Goal: Navigation & Orientation: Go to known website

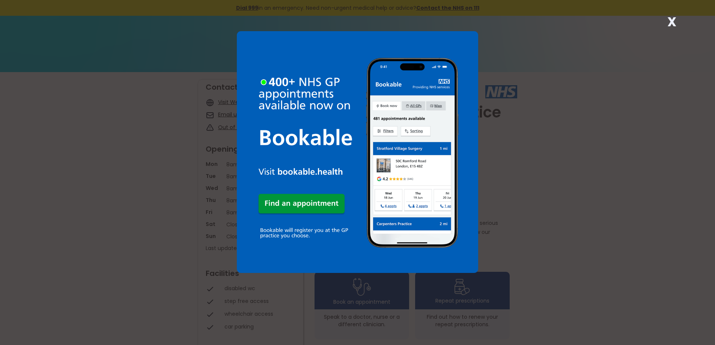
click at [620, 209] on div "X" at bounding box center [357, 172] width 715 height 345
drag, startPoint x: 93, startPoint y: 153, endPoint x: 168, endPoint y: 151, distance: 75.1
click at [93, 154] on div "X" at bounding box center [357, 172] width 715 height 345
click at [672, 19] on strong "X" at bounding box center [671, 22] width 9 height 18
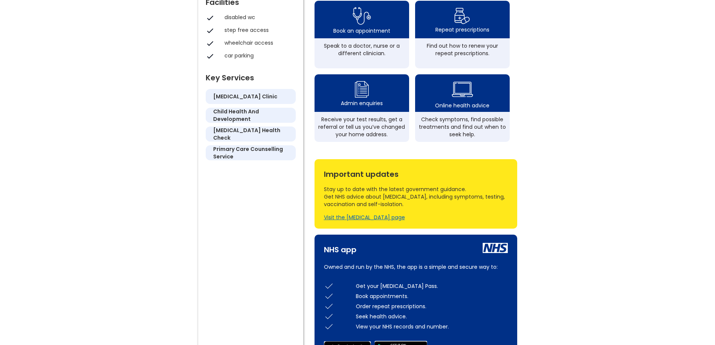
scroll to position [188, 0]
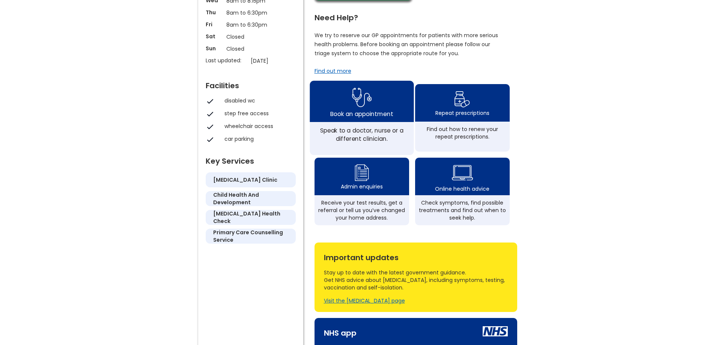
click at [362, 102] on img at bounding box center [362, 97] width 20 height 24
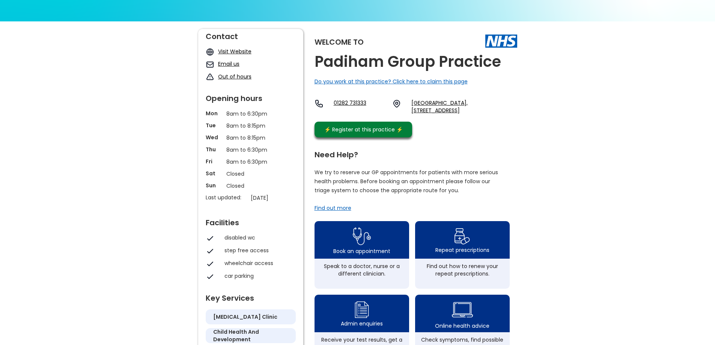
scroll to position [38, 0]
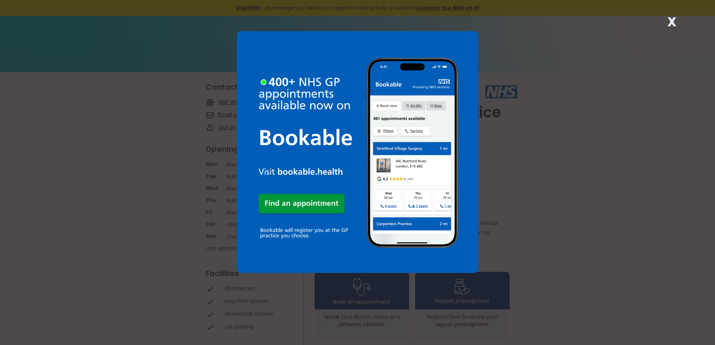
click at [671, 20] on strong "X" at bounding box center [671, 22] width 9 height 18
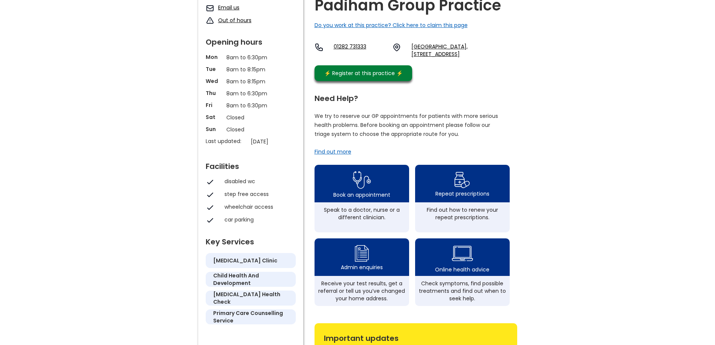
scroll to position [36, 0]
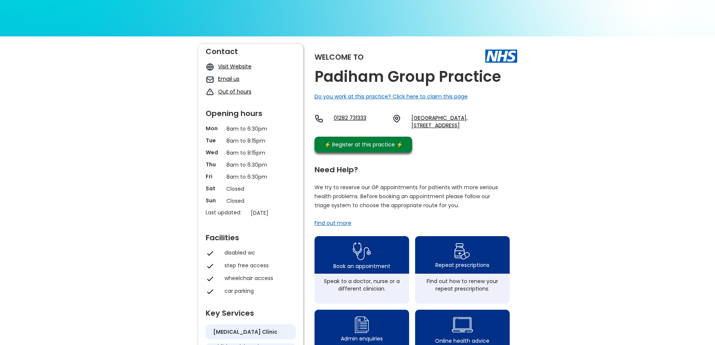
click at [229, 65] on link "Visit Website" at bounding box center [234, 67] width 33 height 8
